Goal: Find specific page/section: Find specific page/section

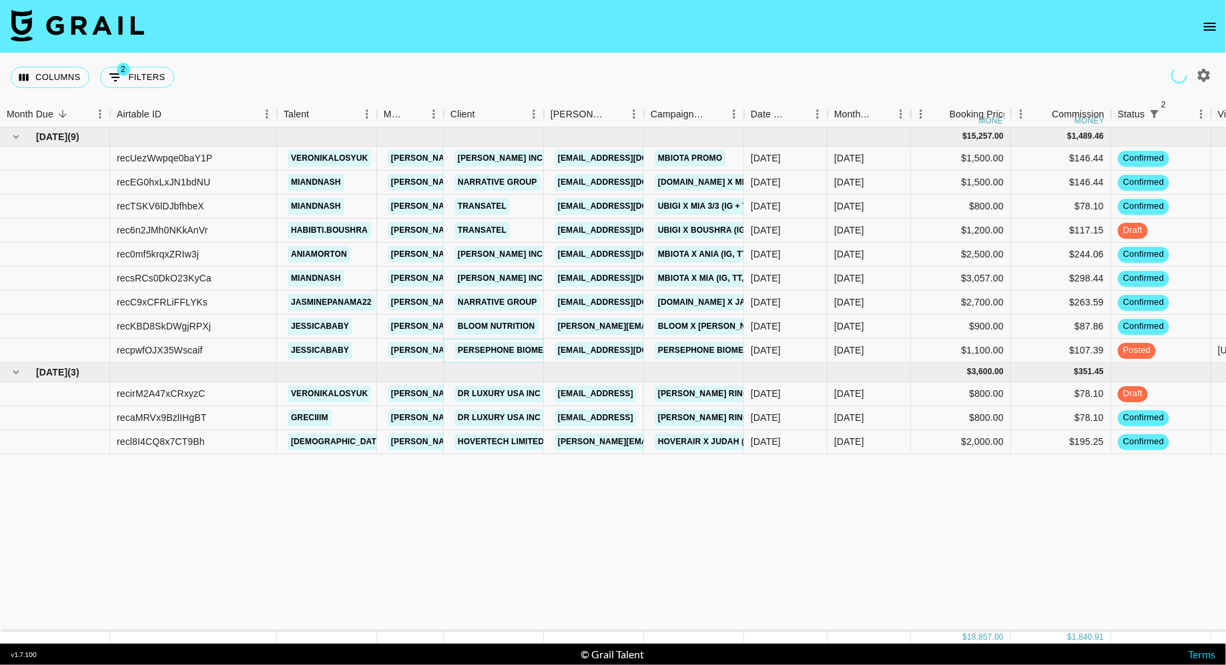
click at [504, 344] on link "Persephone Biome" at bounding box center [501, 350] width 92 height 17
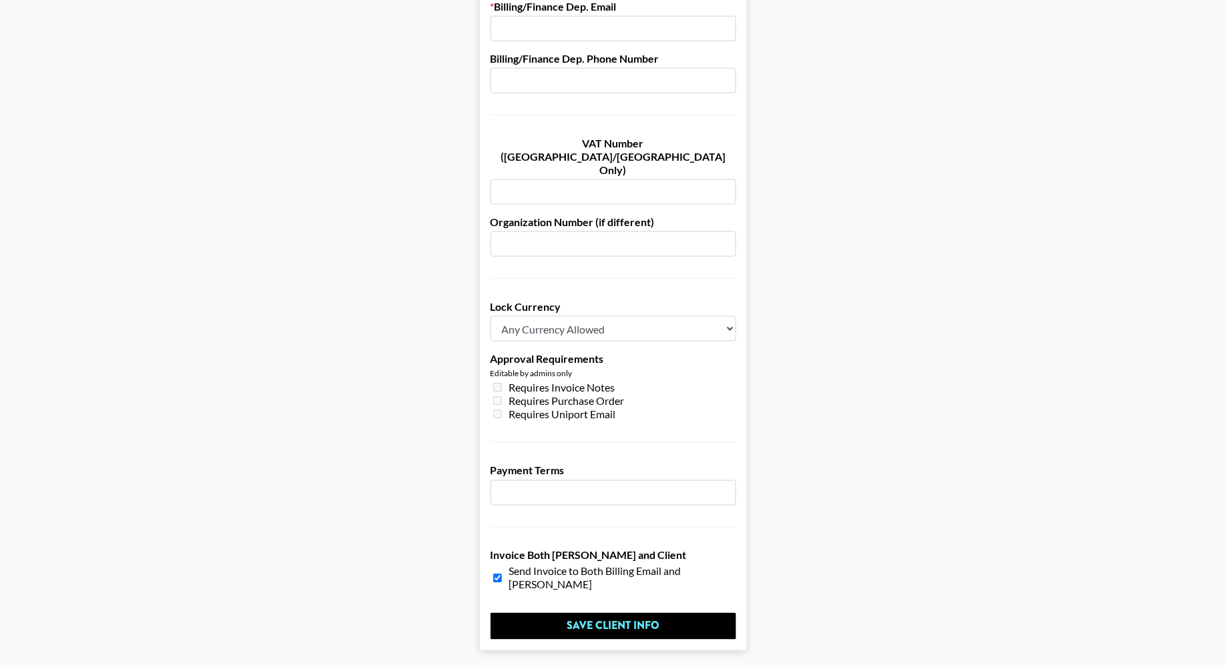
scroll to position [830, 0]
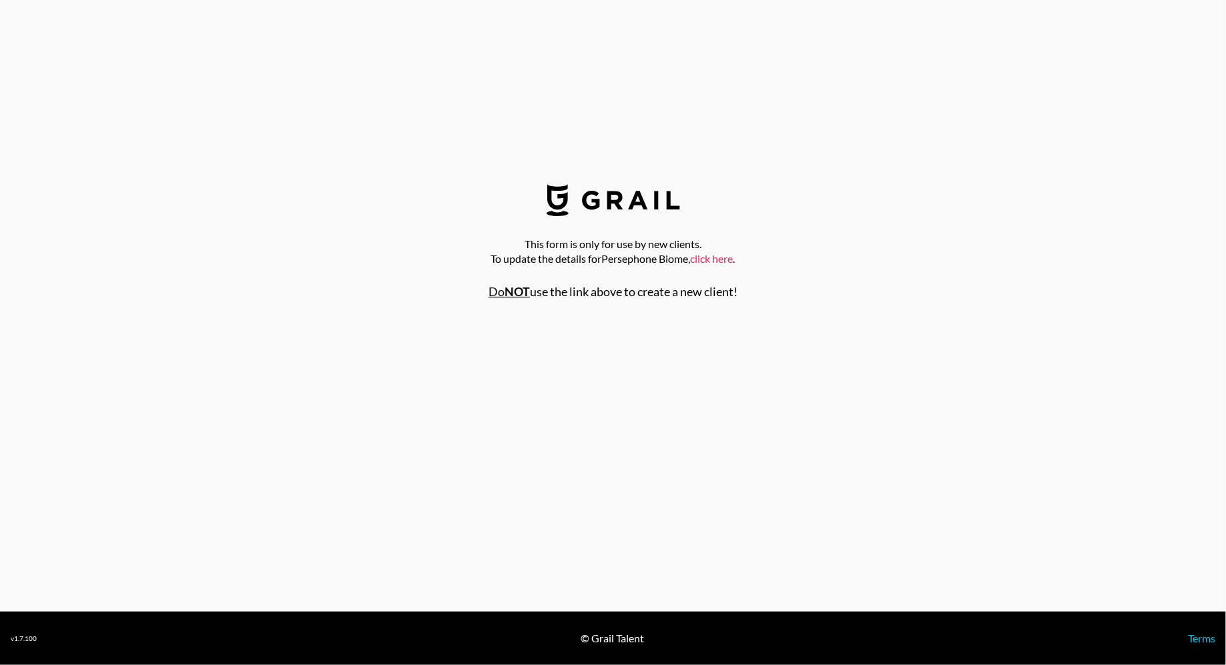
click at [716, 260] on link "click here" at bounding box center [712, 258] width 43 height 13
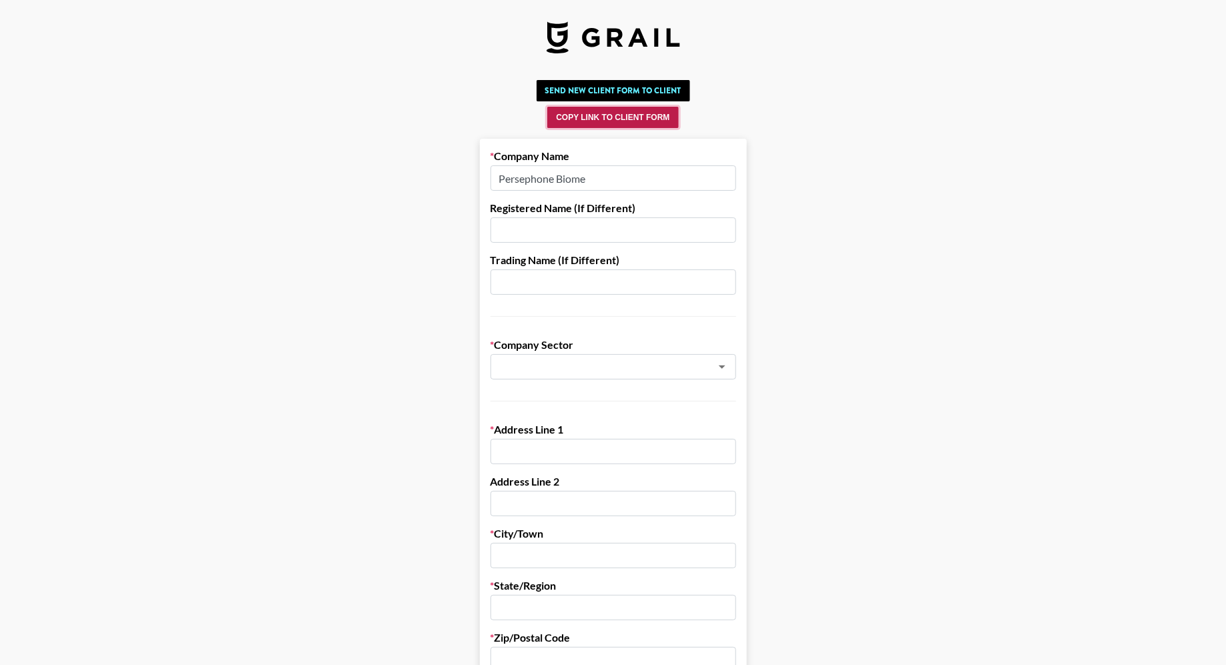
click at [633, 117] on button "Copy Link to Client Form" at bounding box center [612, 117] width 131 height 21
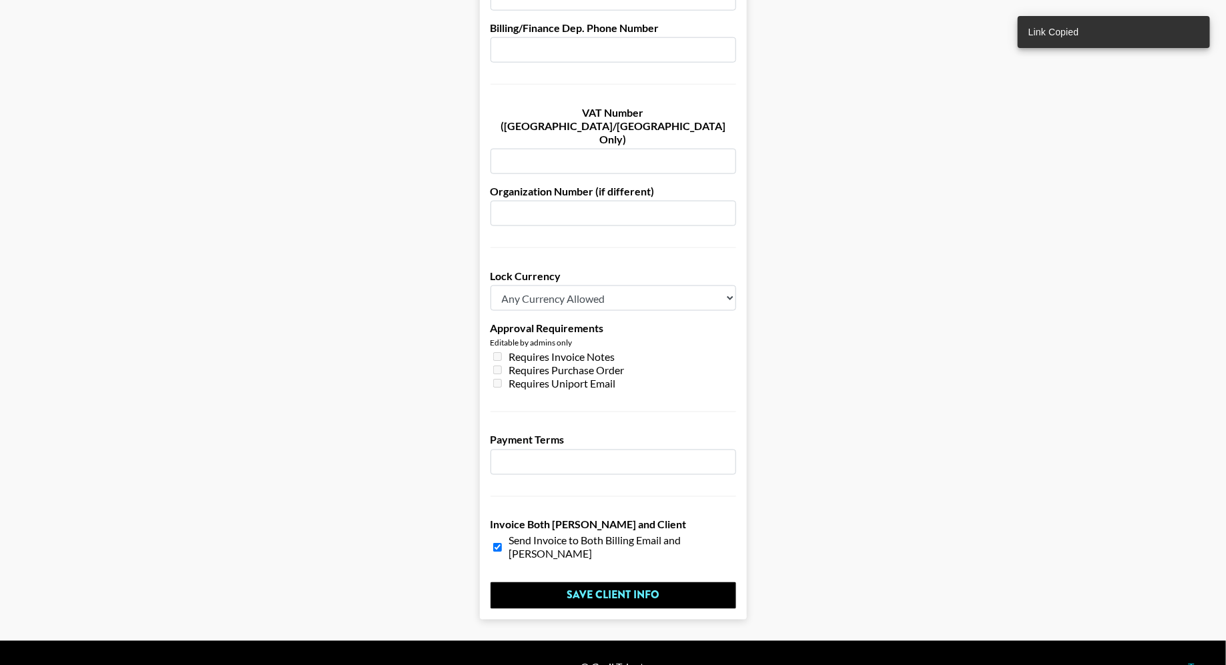
scroll to position [518, 0]
